Goal: Information Seeking & Learning: Compare options

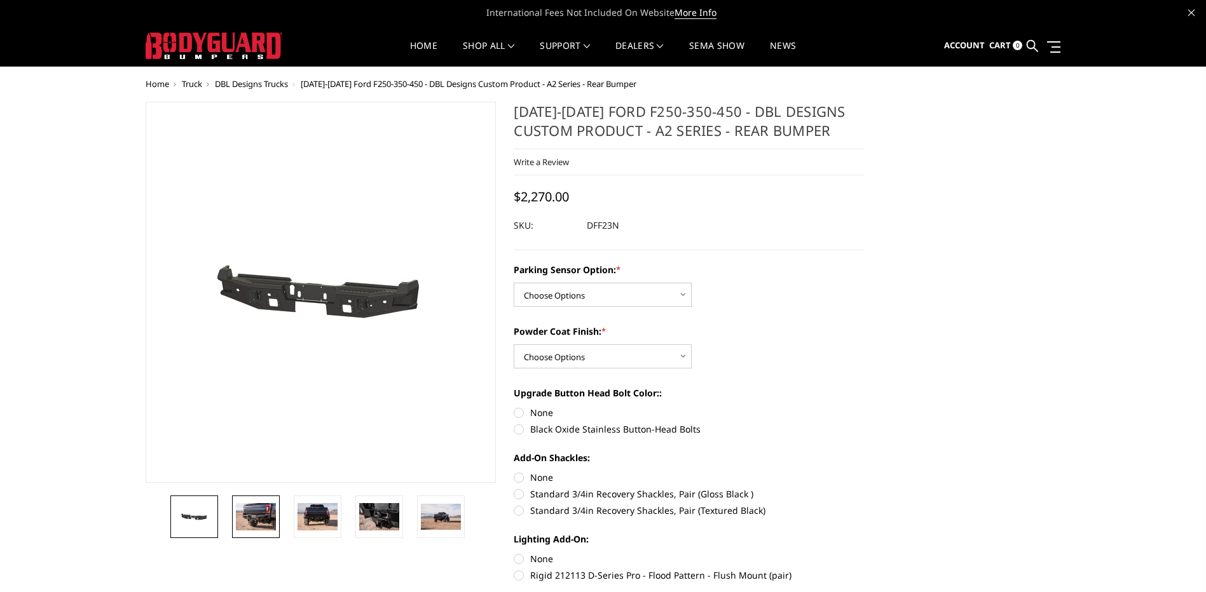
click at [255, 515] on img at bounding box center [256, 516] width 40 height 27
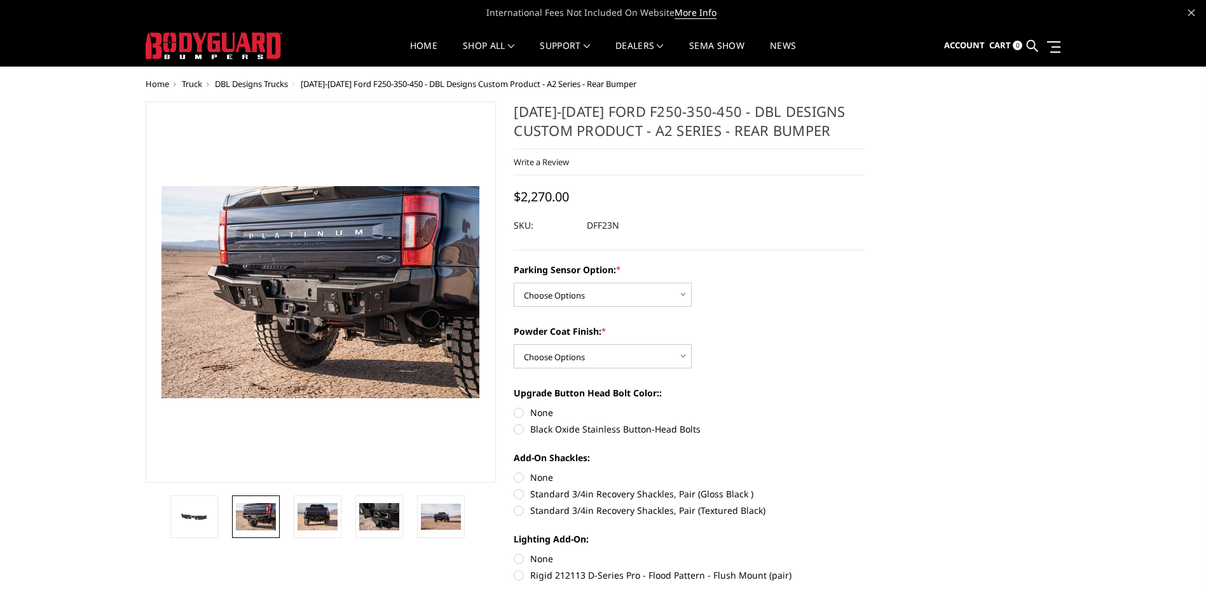
click at [276, 83] on span "DBL Designs Trucks" at bounding box center [251, 83] width 73 height 11
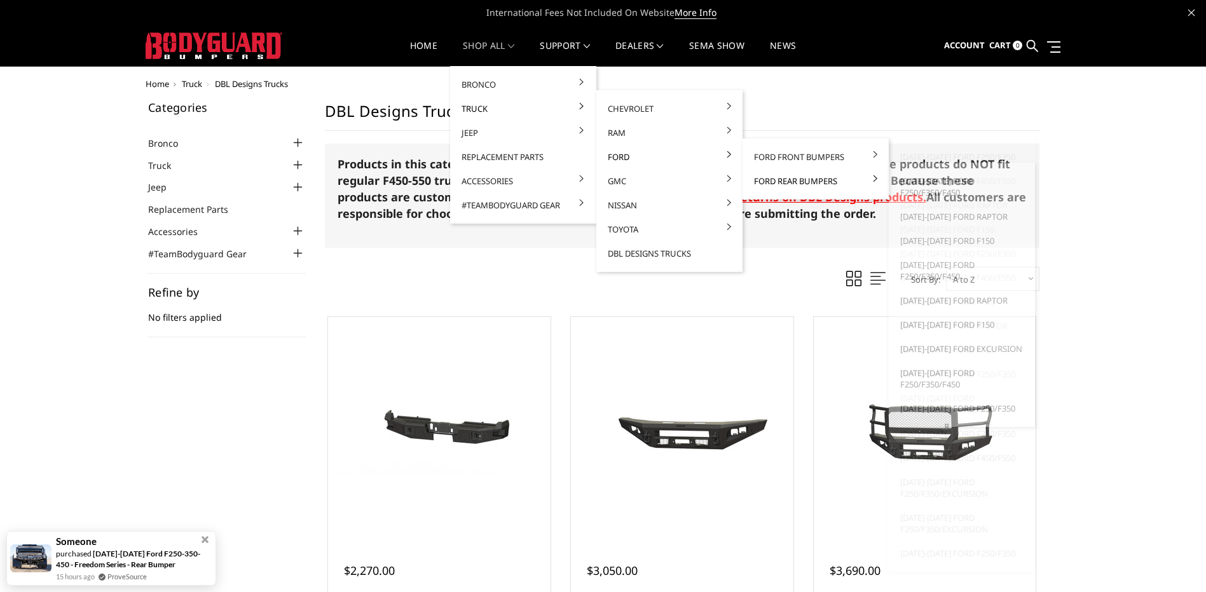
click at [790, 182] on link "Ford Rear Bumpers" at bounding box center [815, 181] width 136 height 24
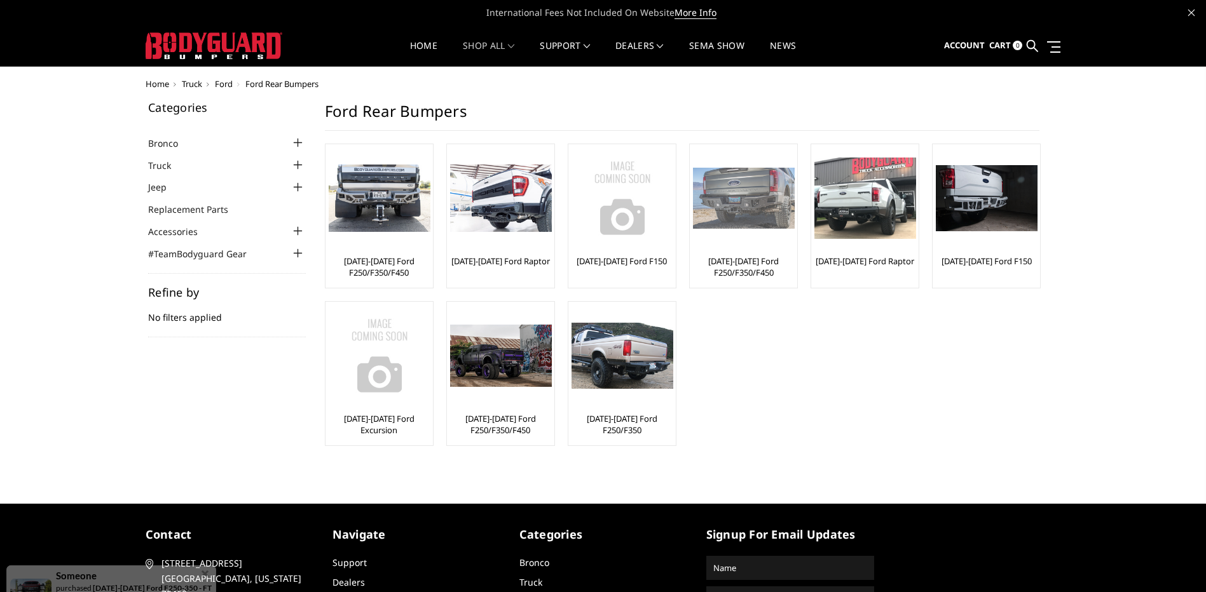
click at [761, 180] on img at bounding box center [744, 199] width 102 height 62
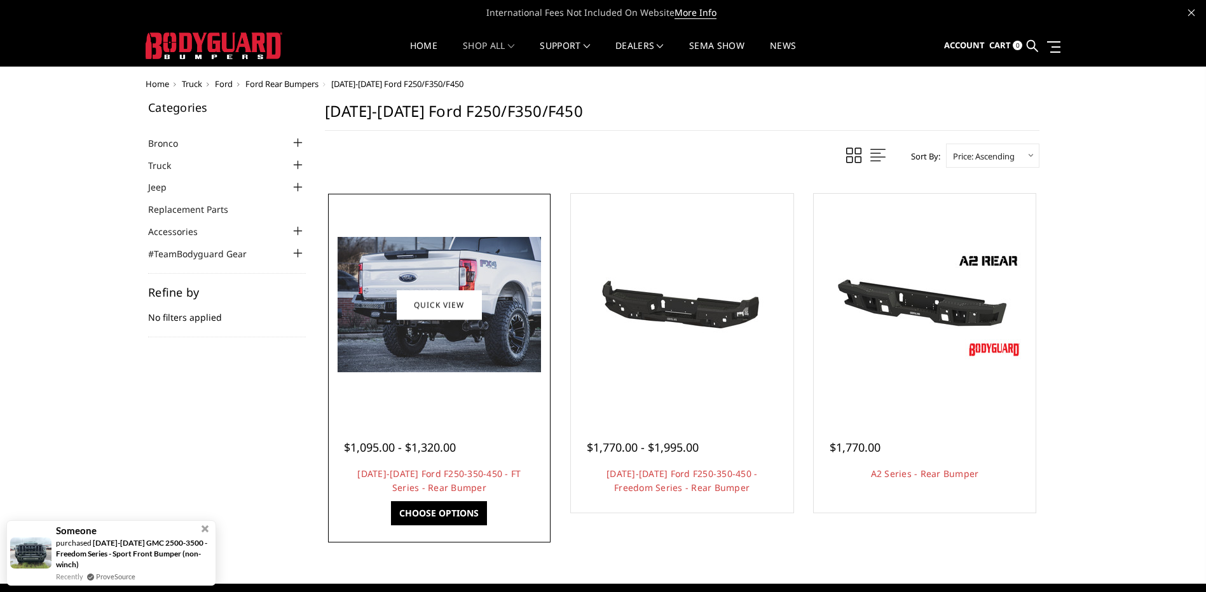
click at [453, 365] on img at bounding box center [439, 304] width 203 height 135
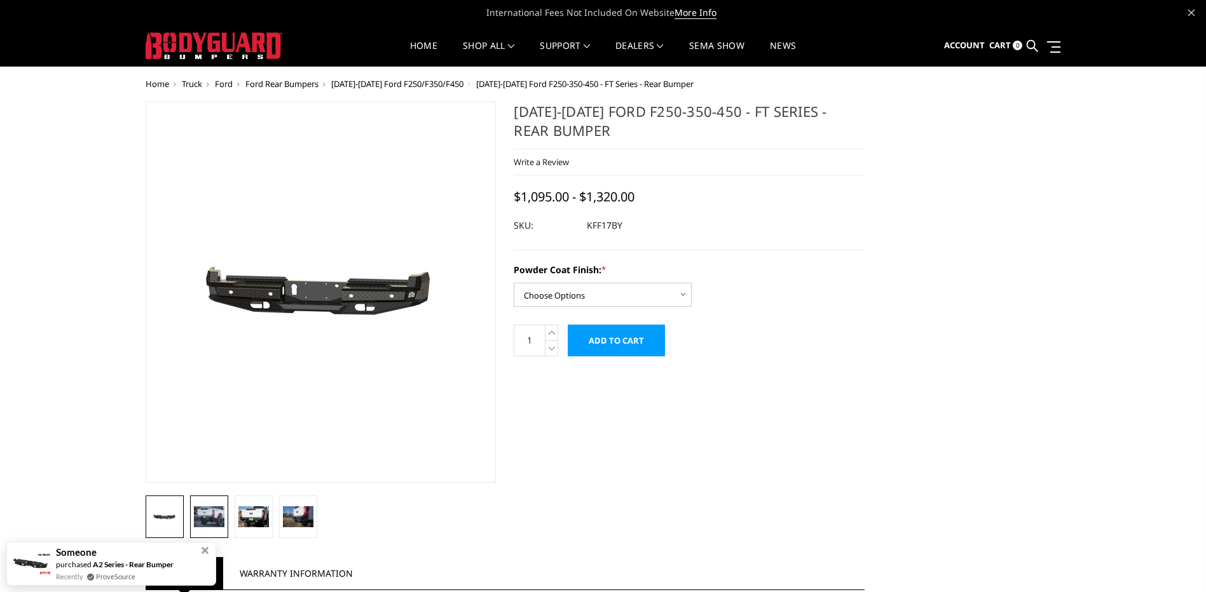
click at [214, 510] on img at bounding box center [209, 517] width 31 height 20
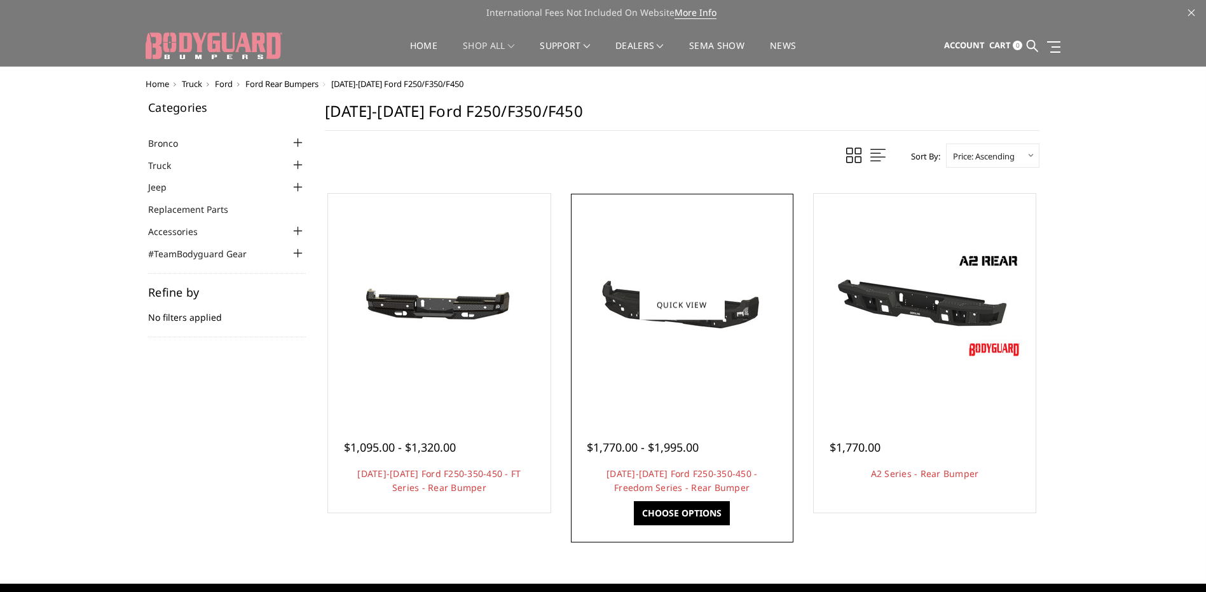
click at [681, 288] on img at bounding box center [681, 305] width 203 height 97
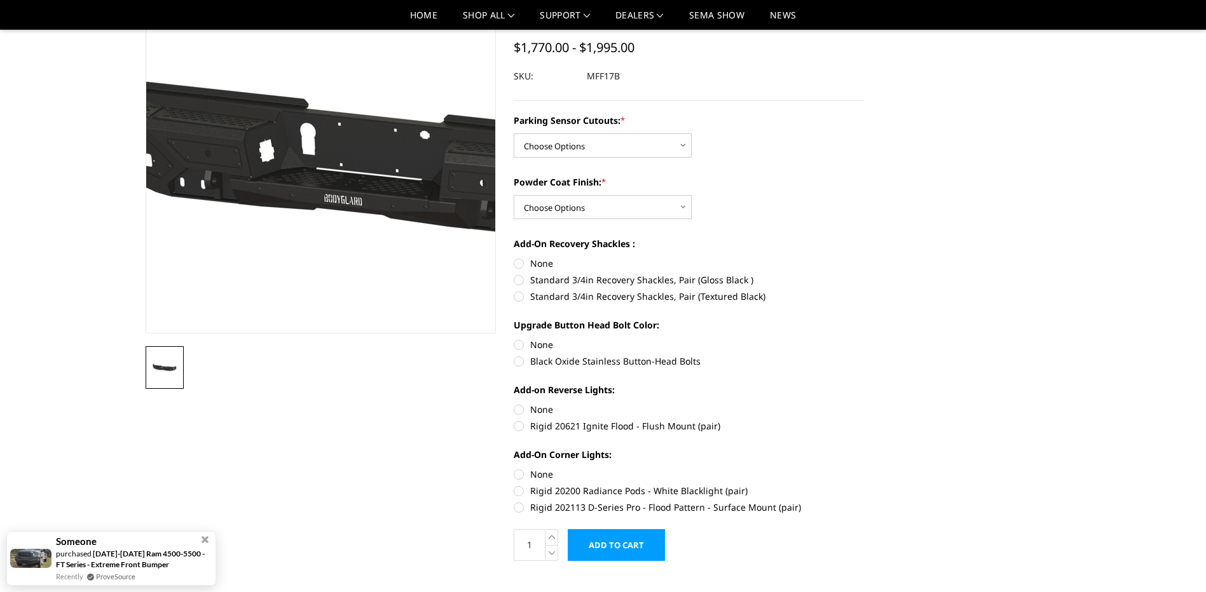
scroll to position [127, 0]
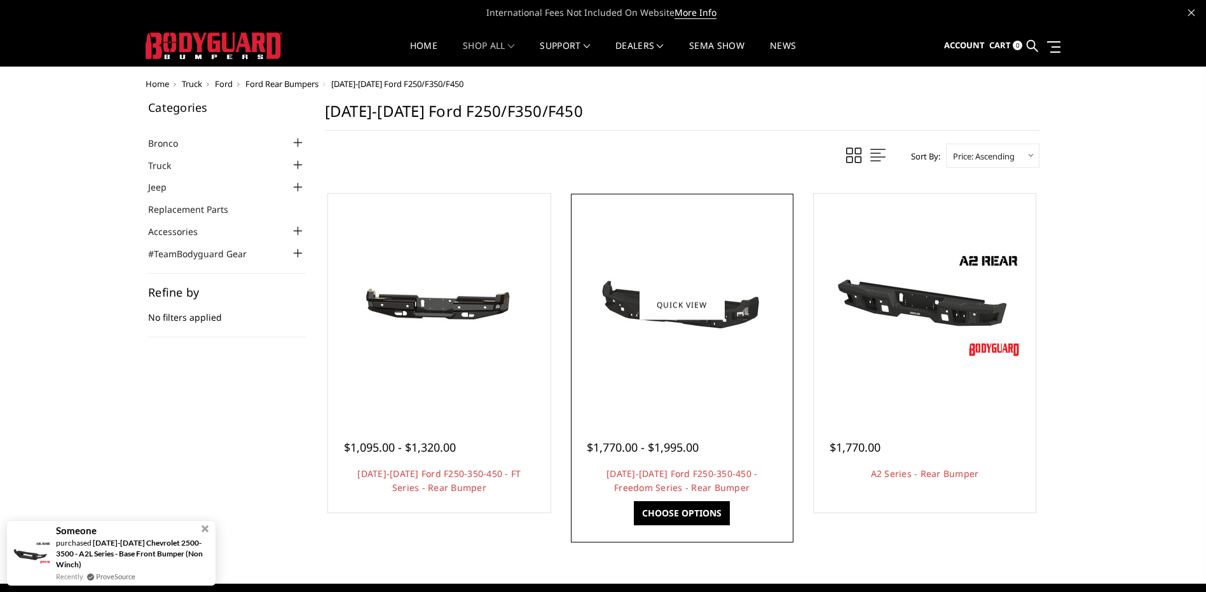
click at [714, 374] on div at bounding box center [682, 305] width 216 height 216
